Goal: Navigation & Orientation: Find specific page/section

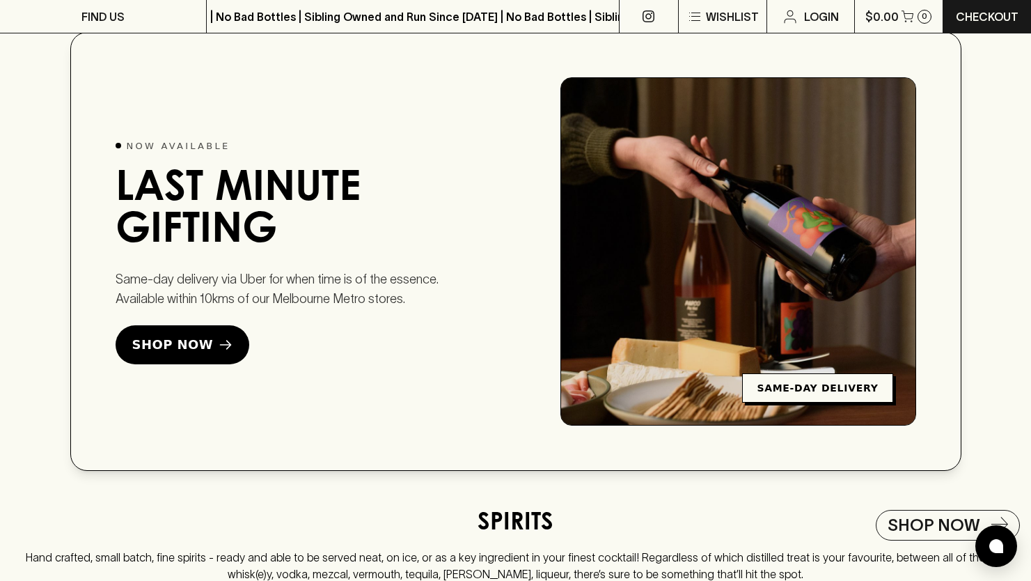
scroll to position [1681, 0]
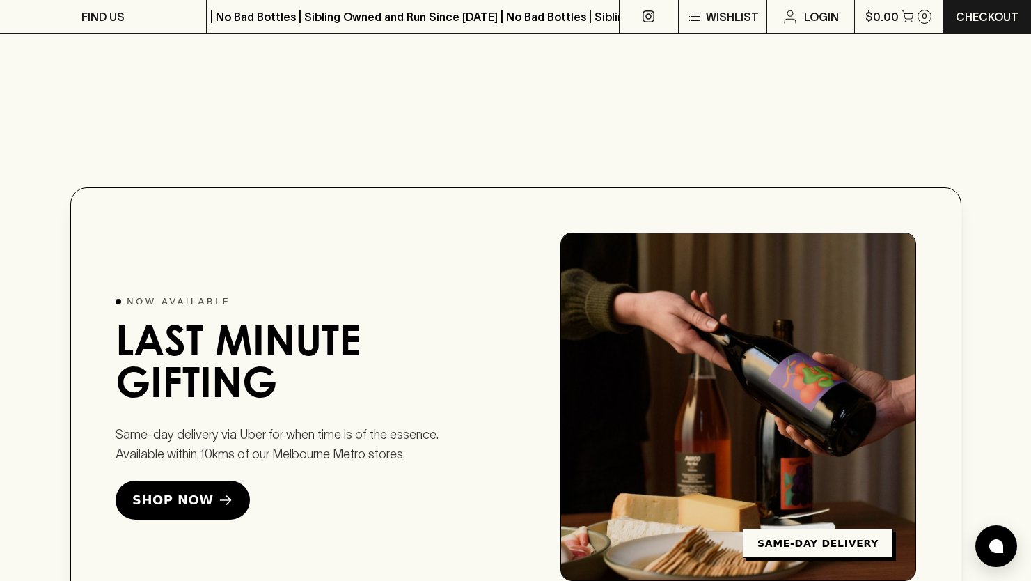
drag, startPoint x: 295, startPoint y: 366, endPoint x: 164, endPoint y: 340, distance: 134.1
click at [164, 340] on h2 "Last Minute Gifting" at bounding box center [283, 366] width 334 height 84
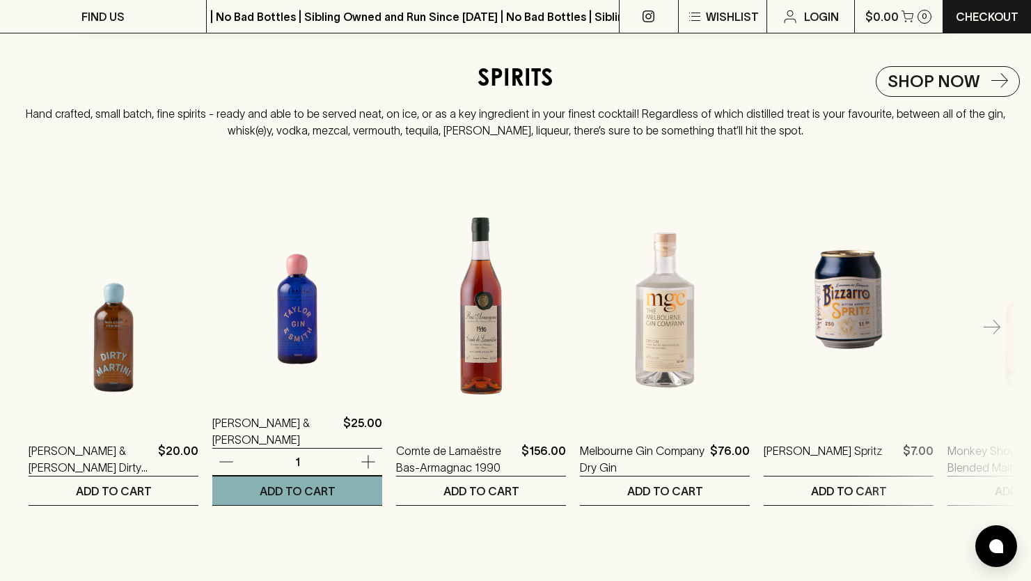
scroll to position [2285, 0]
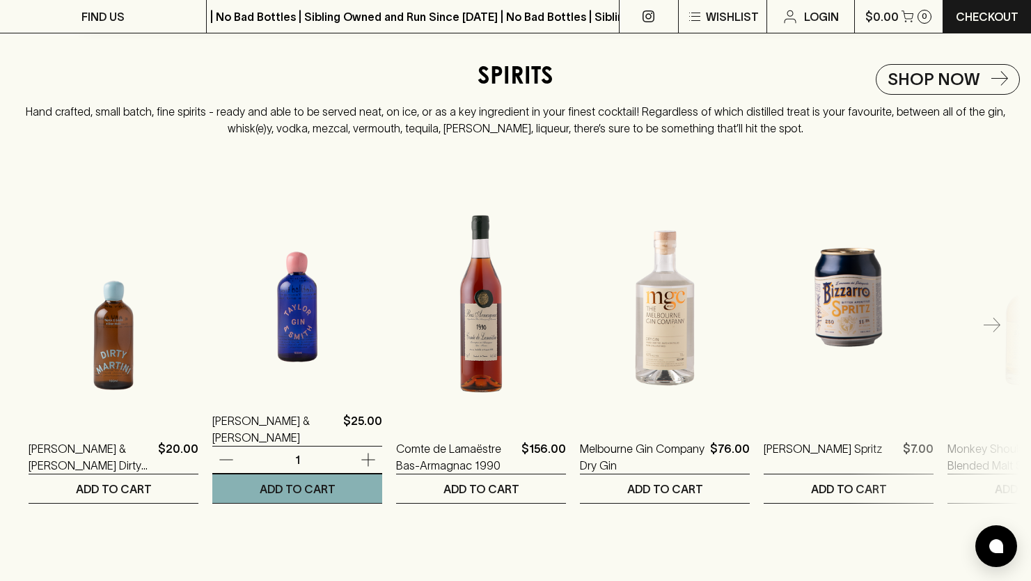
click at [292, 332] on img at bounding box center [297, 270] width 170 height 244
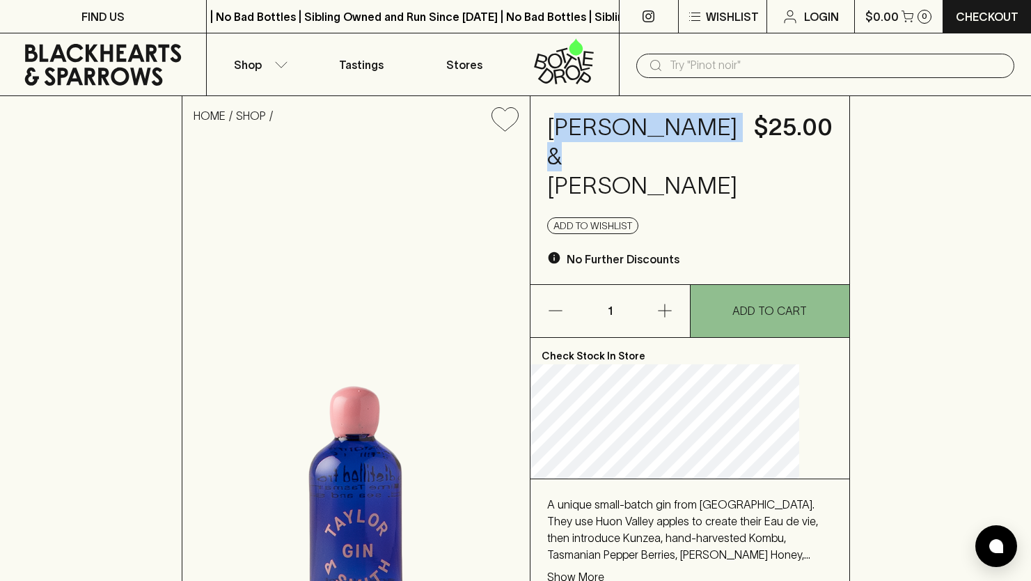
drag, startPoint x: 585, startPoint y: 136, endPoint x: 641, endPoint y: 147, distance: 56.8
click at [641, 147] on h4 "[PERSON_NAME] & [PERSON_NAME]" at bounding box center [642, 157] width 190 height 88
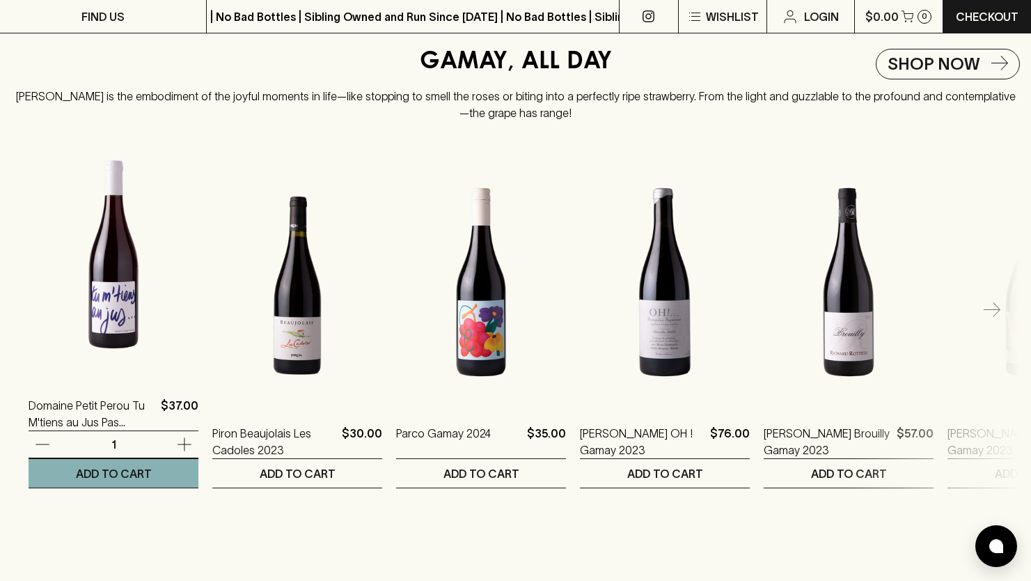
scroll to position [1681, 0]
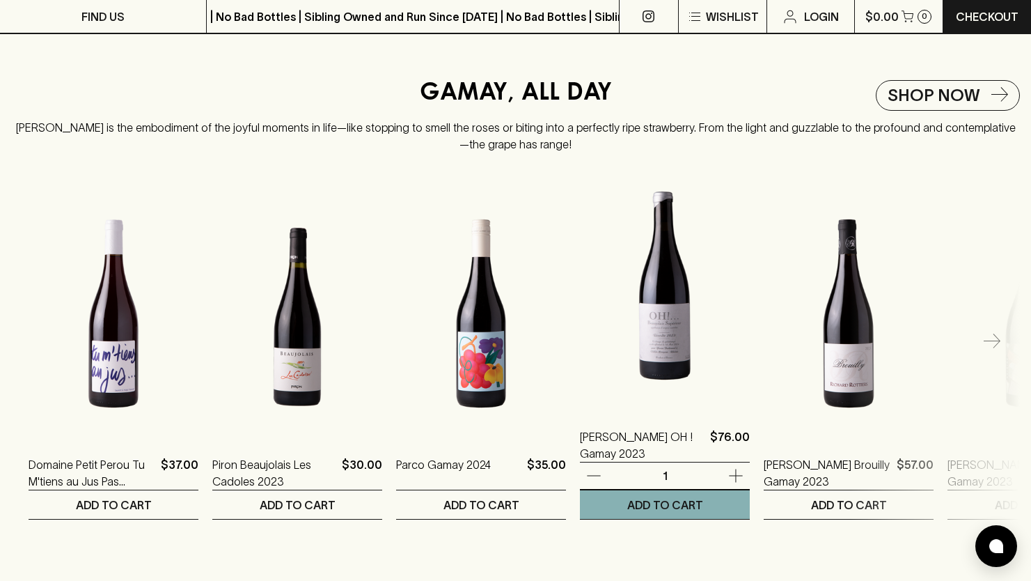
click at [654, 329] on img at bounding box center [665, 286] width 170 height 244
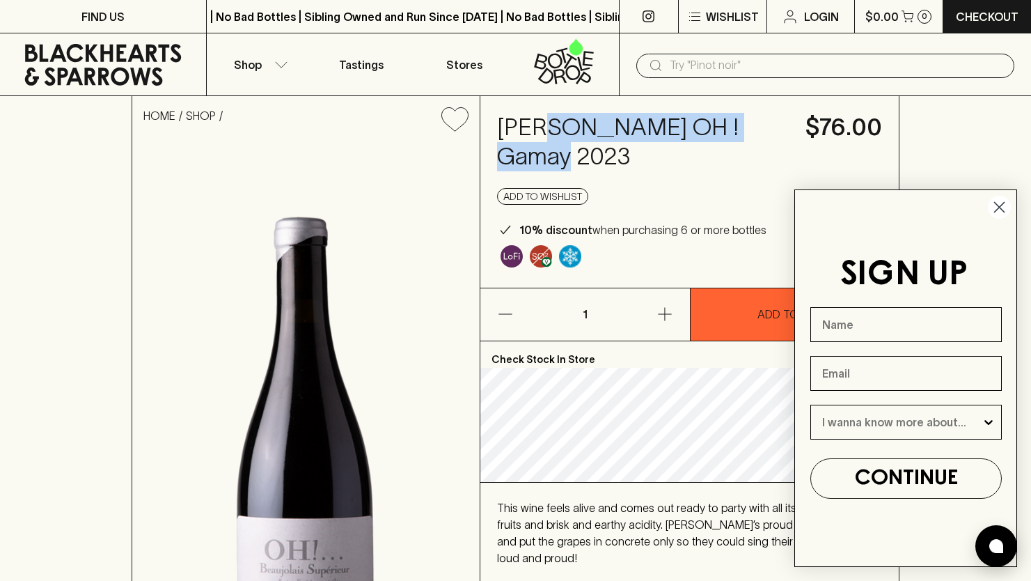
drag, startPoint x: 634, startPoint y: 162, endPoint x: 576, endPoint y: 123, distance: 69.3
click at [576, 123] on h4 "[PERSON_NAME] OH ! Gamay 2023" at bounding box center [643, 142] width 292 height 58
click at [577, 123] on h4 "[PERSON_NAME] OH ! Gamay 2023" at bounding box center [643, 142] width 292 height 58
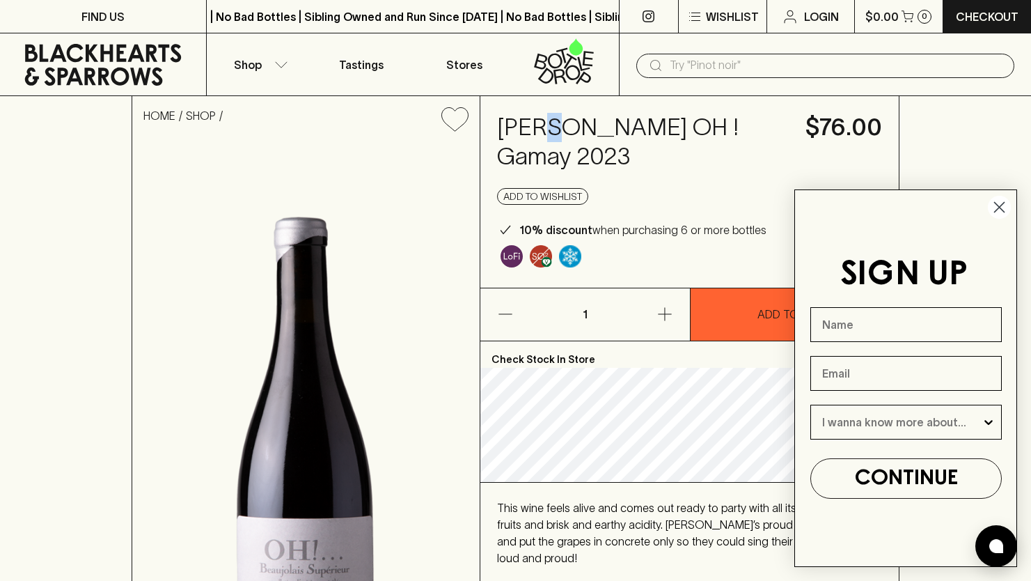
click at [577, 123] on h4 "[PERSON_NAME] OH ! Gamay 2023" at bounding box center [643, 142] width 292 height 58
click at [643, 171] on h4 "[PERSON_NAME] OH ! Gamay 2023" at bounding box center [643, 142] width 292 height 58
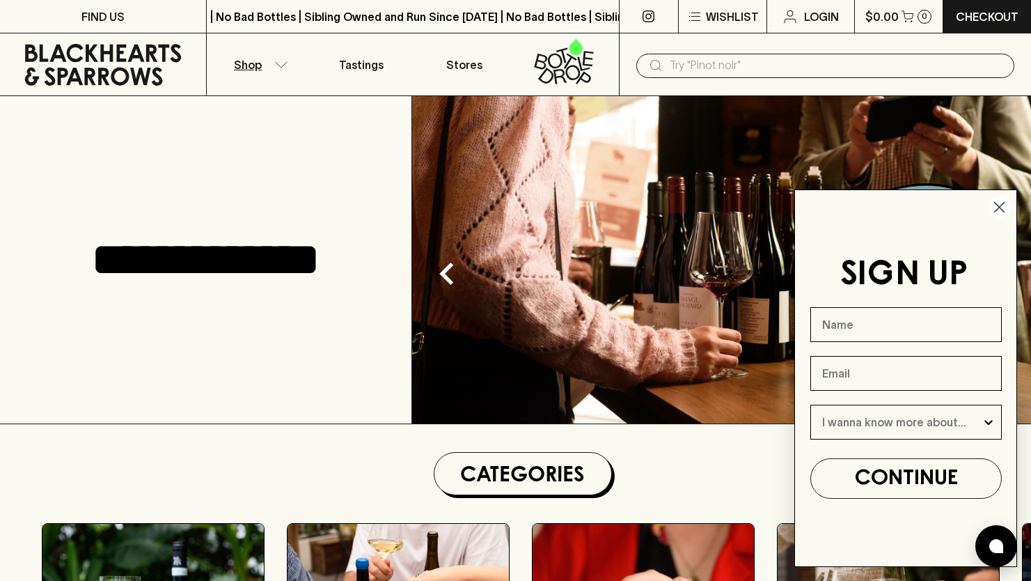
click at [283, 72] on button "Shop" at bounding box center [258, 64] width 103 height 62
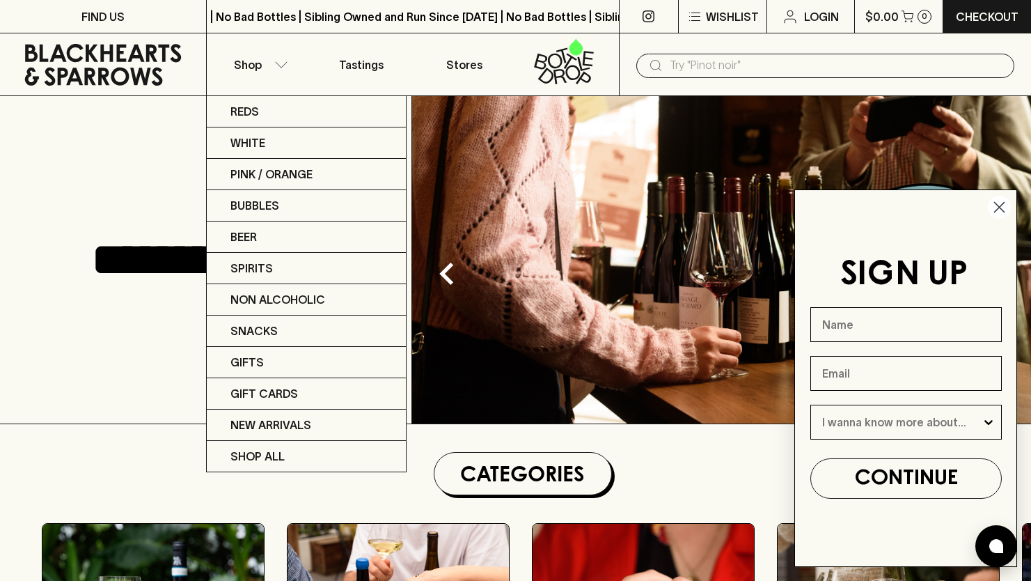
drag, startPoint x: 428, startPoint y: 68, endPoint x: 475, endPoint y: 64, distance: 46.8
click at [429, 68] on div at bounding box center [515, 290] width 1031 height 581
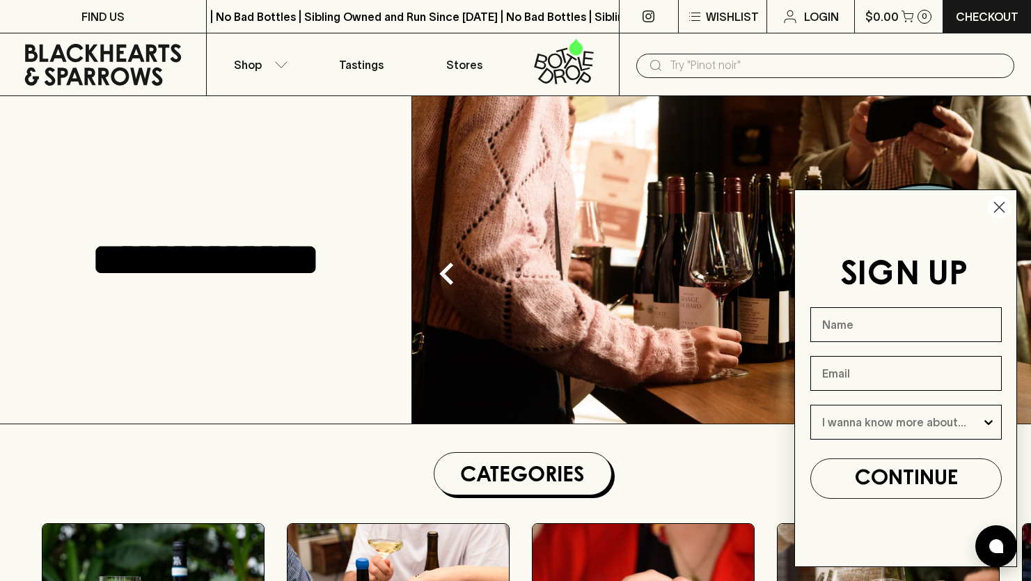
click at [475, 64] on div "Reds White Pink / Orange Bubbles Beer Spirits Non Alcoholic Snacks Gifts Gift C…" at bounding box center [515, 290] width 1031 height 581
click at [459, 66] on p "Stores" at bounding box center [464, 64] width 36 height 17
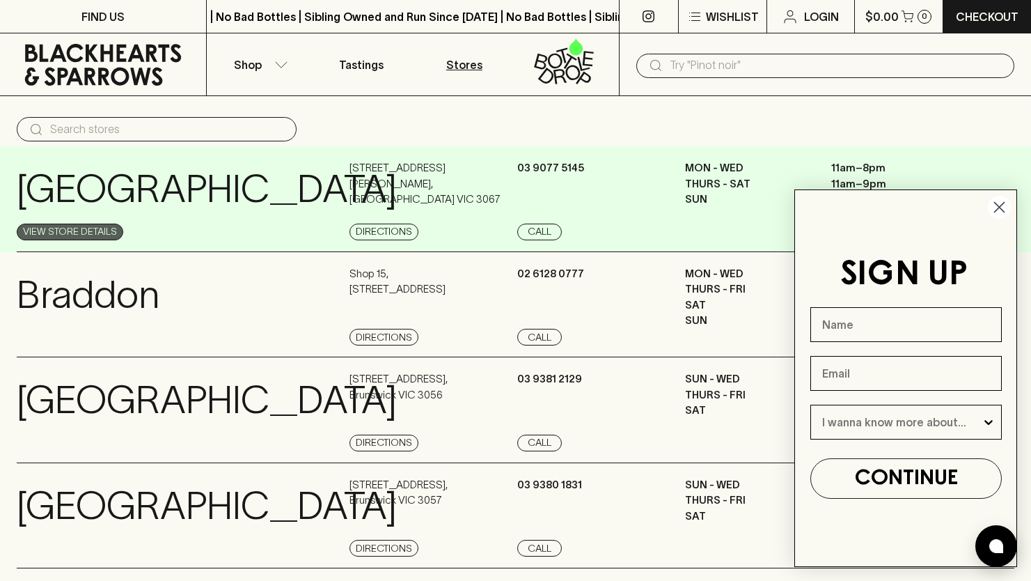
click at [41, 231] on link "View Store Details" at bounding box center [70, 231] width 107 height 17
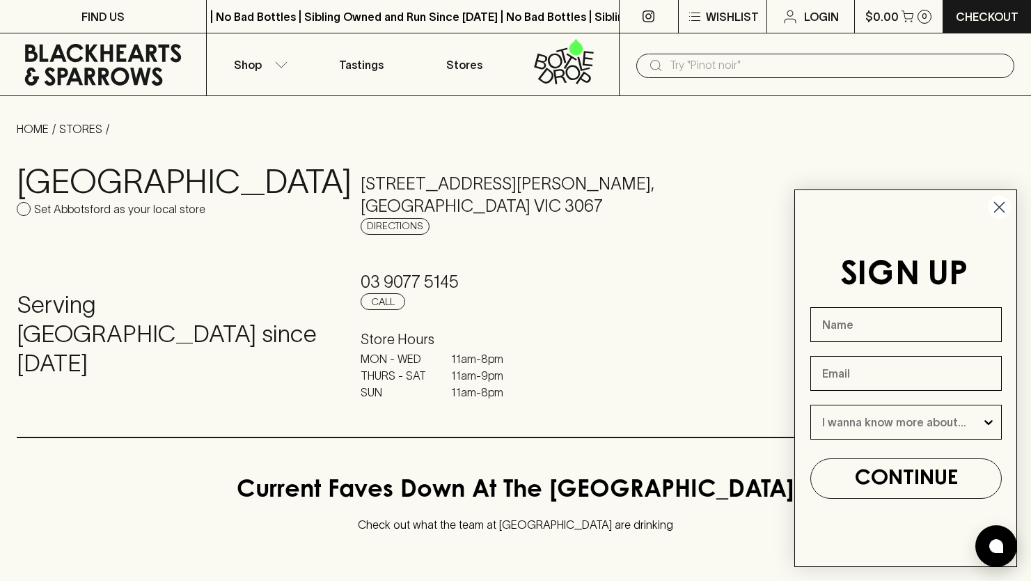
click at [76, 66] on icon at bounding box center [102, 65] width 185 height 42
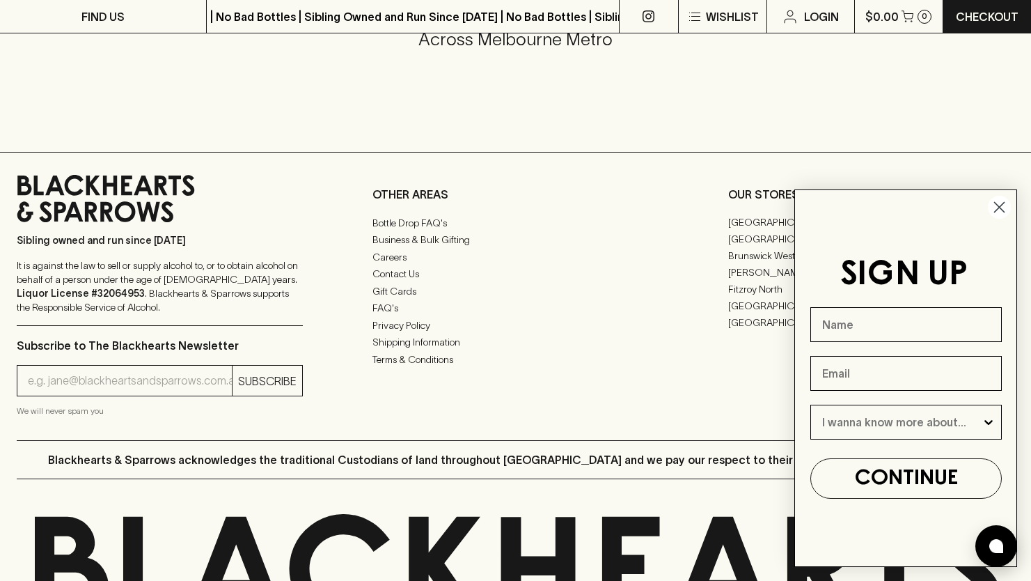
scroll to position [3528, 0]
